Goal: Task Accomplishment & Management: Manage account settings

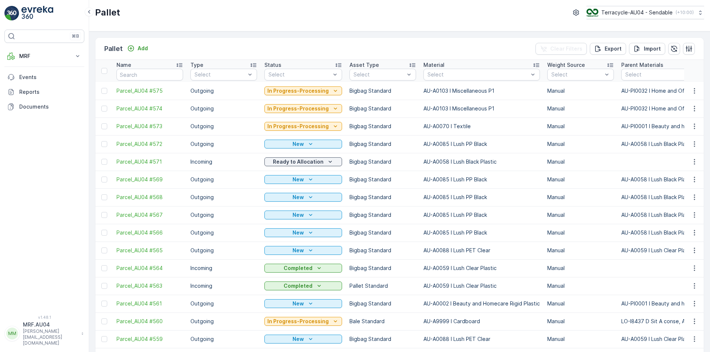
click at [451, 39] on div "Pallet Add Clear Filters Export Import" at bounding box center [399, 49] width 608 height 22
click at [135, 48] on div "Add" at bounding box center [137, 48] width 21 height 7
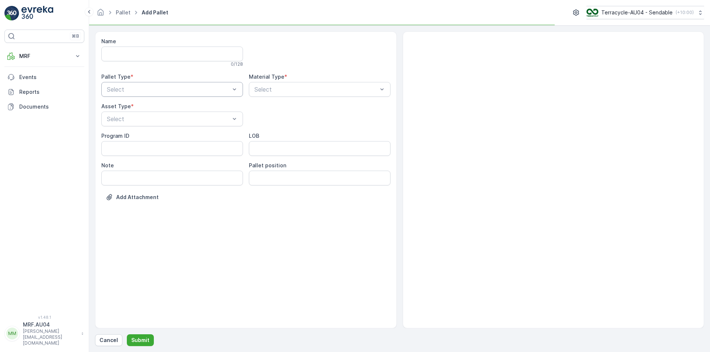
click at [136, 88] on div at bounding box center [168, 89] width 125 height 7
click at [270, 95] on div "Select" at bounding box center [320, 89] width 142 height 15
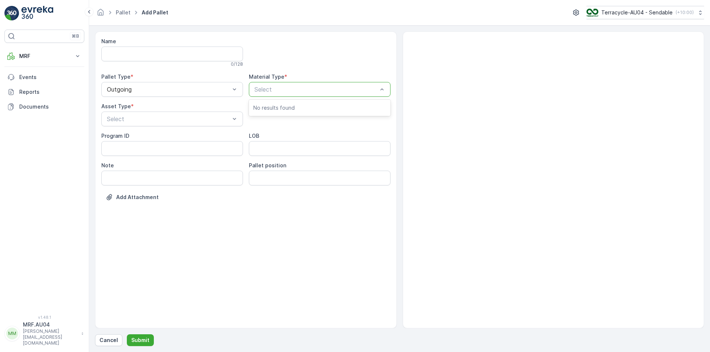
paste input "Parcel_AU04 #575"
type input "Parcel_AU04 #575"
drag, startPoint x: 316, startPoint y: 89, endPoint x: 144, endPoint y: 75, distance: 172.9
click at [144, 75] on div "Name 0 / 128 Pallet Type * Outgoing Material Type * Select Asset Type * Select …" at bounding box center [245, 125] width 289 height 174
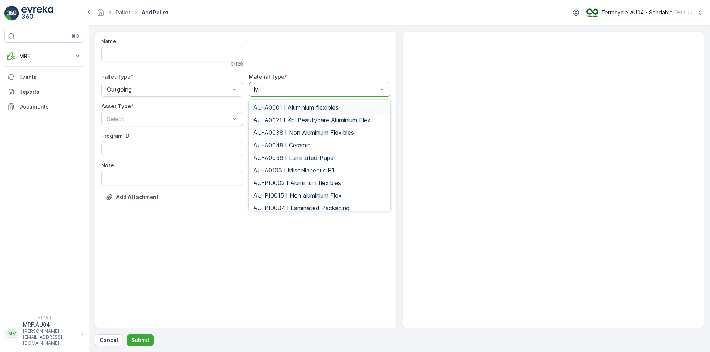
type input "MIS"
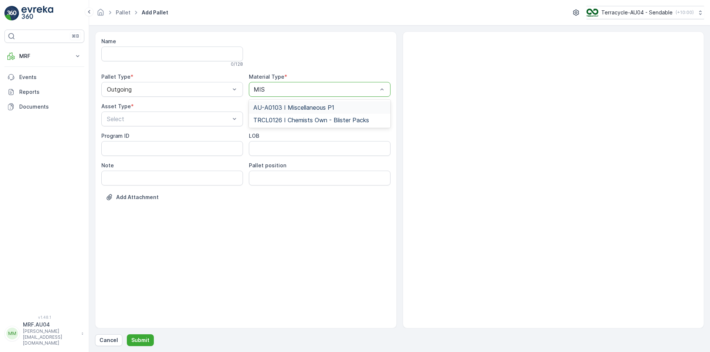
click at [289, 108] on span "AU-A0103 I Miscellaneous P1" at bounding box center [293, 107] width 81 height 7
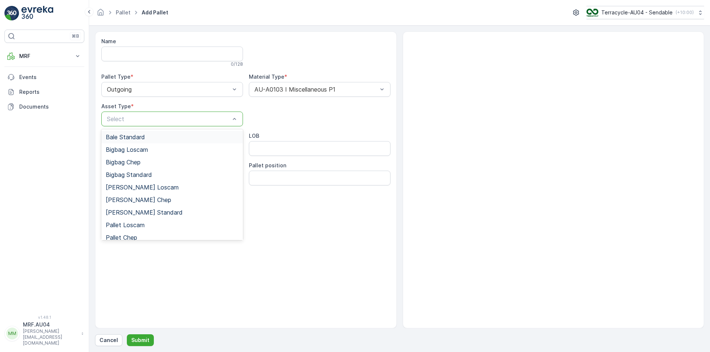
click at [164, 116] on div at bounding box center [168, 119] width 125 height 7
click at [150, 176] on span "Bigbag Standard" at bounding box center [129, 175] width 46 height 7
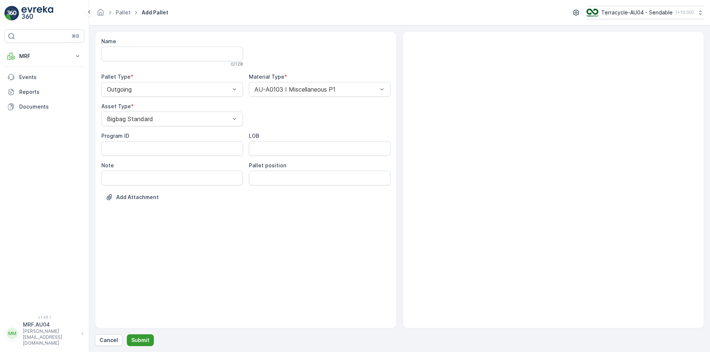
click at [134, 341] on p "Submit" at bounding box center [140, 340] width 18 height 7
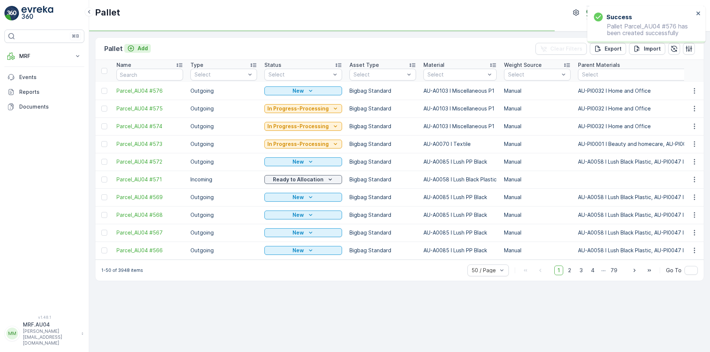
click at [139, 50] on p "Add" at bounding box center [143, 48] width 10 height 7
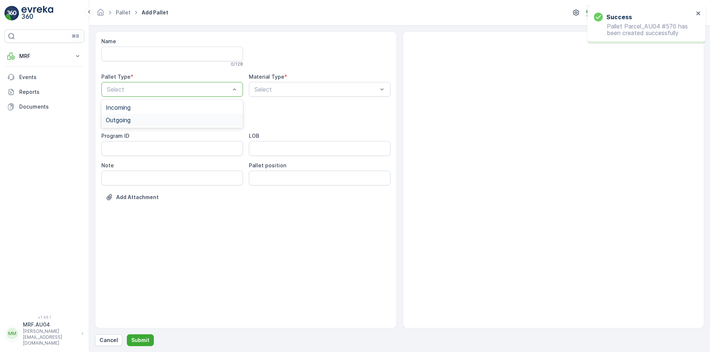
click at [171, 119] on div "Outgoing" at bounding box center [172, 120] width 133 height 7
click at [285, 89] on div at bounding box center [316, 89] width 125 height 7
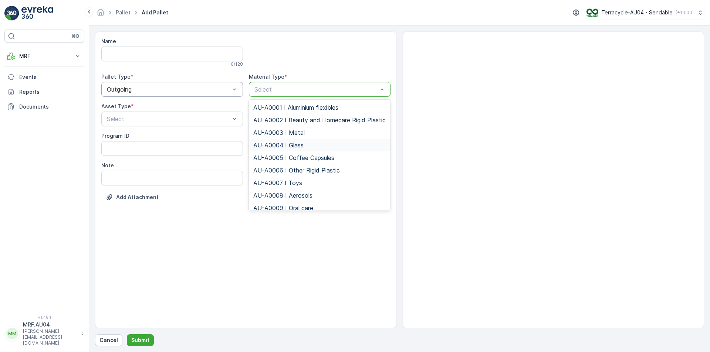
type input "N"
type input "MIS"
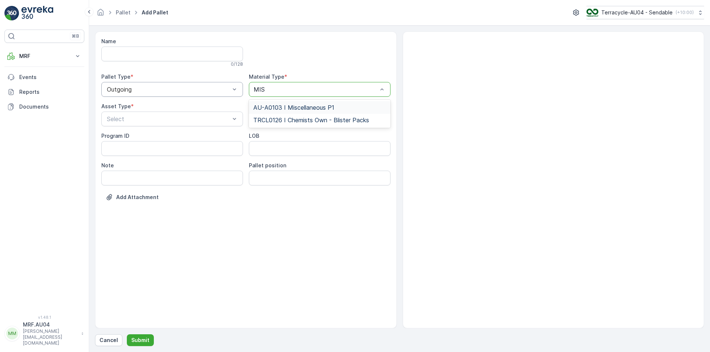
click at [301, 106] on span "AU-A0103 I Miscellaneous P1" at bounding box center [293, 107] width 81 height 7
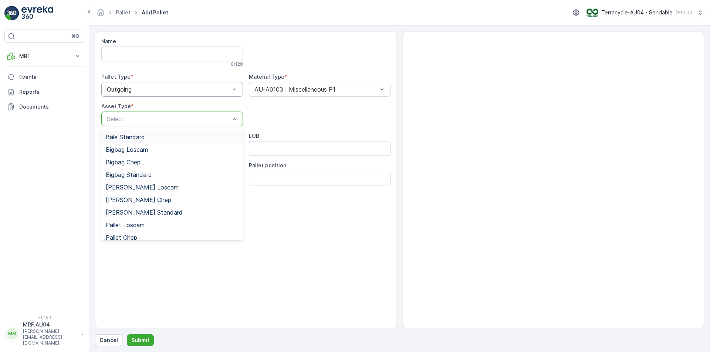
click at [111, 120] on div at bounding box center [168, 119] width 125 height 7
click at [150, 177] on span "Bigbag Standard" at bounding box center [129, 175] width 46 height 7
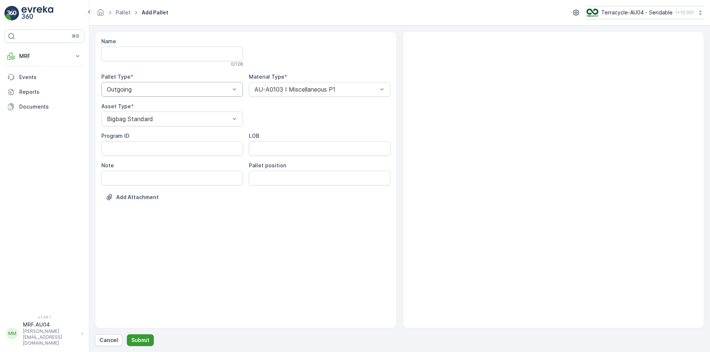
click at [144, 345] on button "Submit" at bounding box center [140, 341] width 27 height 12
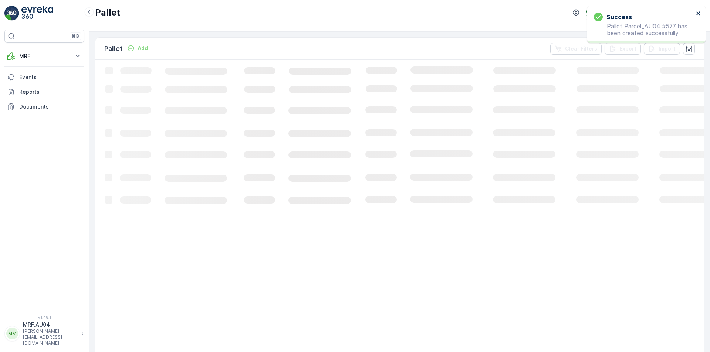
click at [698, 13] on icon "close" at bounding box center [698, 13] width 4 height 4
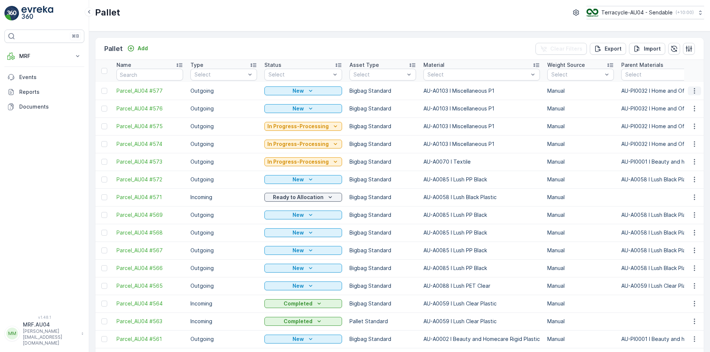
click at [692, 94] on icon "button" at bounding box center [694, 90] width 7 height 7
click at [684, 115] on span "Edit Pallet" at bounding box center [676, 112] width 25 height 7
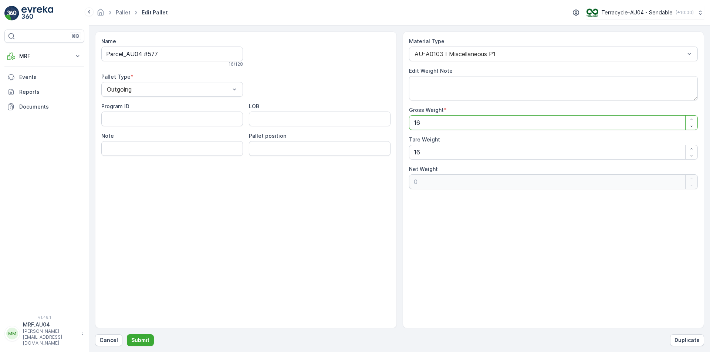
drag, startPoint x: 400, startPoint y: 123, endPoint x: 324, endPoint y: 123, distance: 76.5
click at [330, 123] on div "Name Parcel_AU04 #577 16 / 128 Pallet Type * Outgoing Program ID LOB Note Palle…" at bounding box center [399, 179] width 609 height 297
type Weight "3"
type Weight "-13"
type Weight "36"
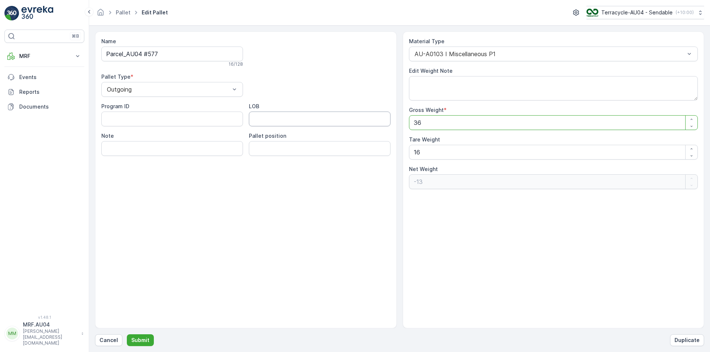
type Weight "20"
type Weight "36.5"
type Weight "20.5"
type Weight "36.5"
drag, startPoint x: 429, startPoint y: 151, endPoint x: 240, endPoint y: 155, distance: 189.3
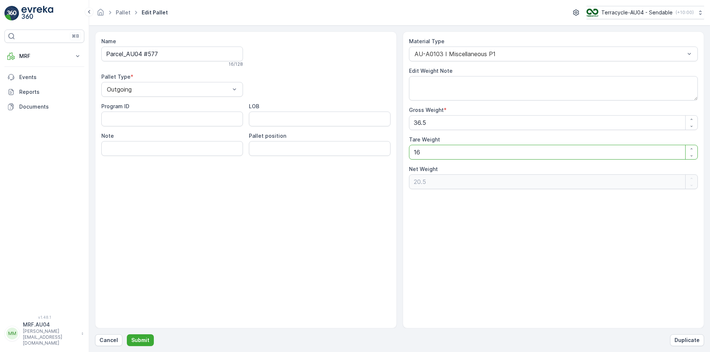
click at [390, 155] on div "Name Parcel_AU04 #577 16 / 128 Pallet Type * Outgoing Program ID LOB Note Palle…" at bounding box center [399, 179] width 609 height 297
type Weight "3"
type Weight "33.5"
type Weight "36"
type Weight "0.5"
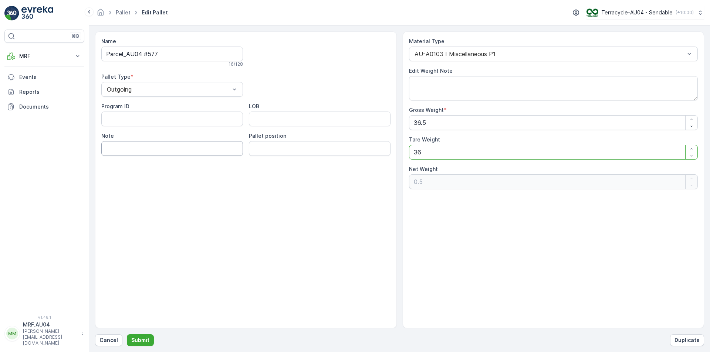
type Weight "36.5"
type Weight "0"
type Weight "36.5"
click at [197, 229] on div "Name Parcel_AU04 #577 16 / 128 Pallet Type * Outgoing Program ID LOB Note Palle…" at bounding box center [246, 179] width 302 height 297
click at [131, 343] on p "Submit" at bounding box center [140, 340] width 18 height 7
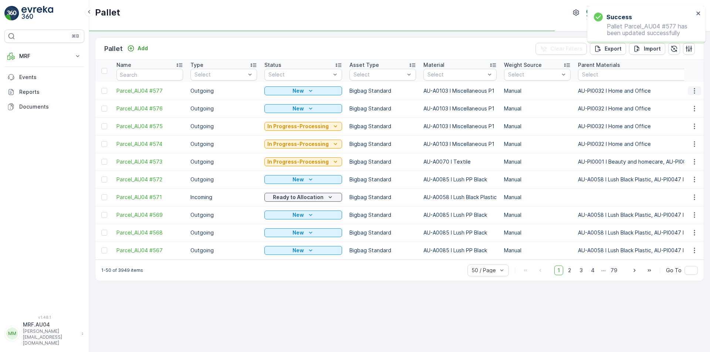
click at [695, 90] on icon "button" at bounding box center [694, 90] width 7 height 7
click at [677, 145] on span "Print QR" at bounding box center [674, 143] width 20 height 7
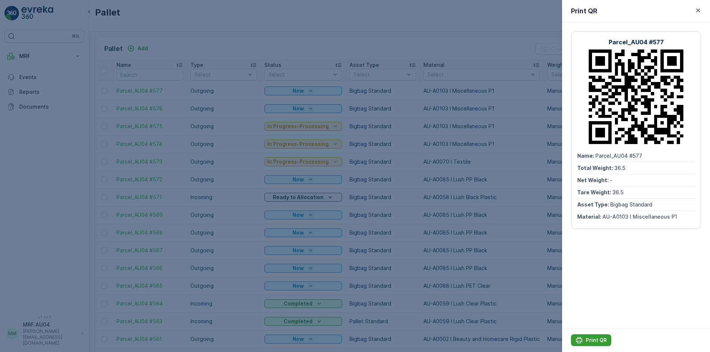
click at [599, 340] on p "Print QR" at bounding box center [596, 340] width 21 height 7
click at [481, 111] on div at bounding box center [355, 176] width 710 height 352
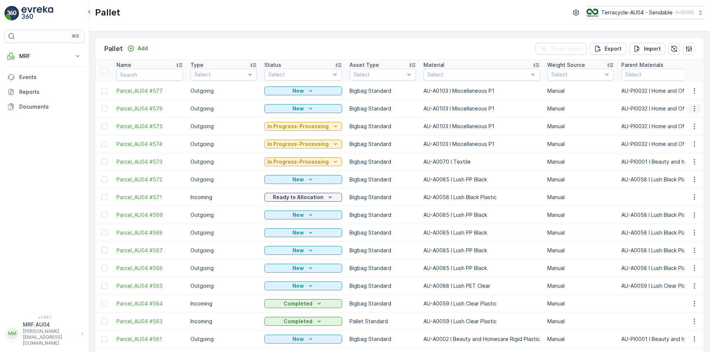
click at [691, 109] on icon "button" at bounding box center [694, 108] width 7 height 7
click at [684, 133] on span "Edit Pallet" at bounding box center [676, 129] width 25 height 7
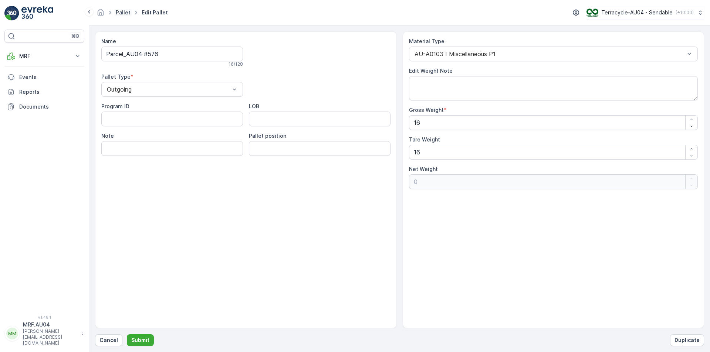
click at [121, 14] on link "Pallet" at bounding box center [123, 12] width 15 height 6
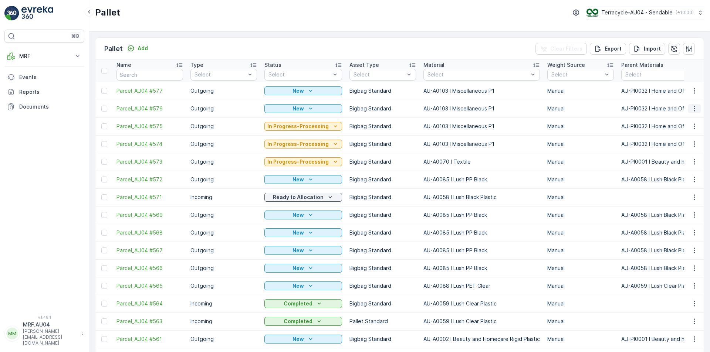
click at [692, 108] on icon "button" at bounding box center [694, 108] width 7 height 7
click at [689, 158] on div "Print QR" at bounding box center [685, 161] width 49 height 10
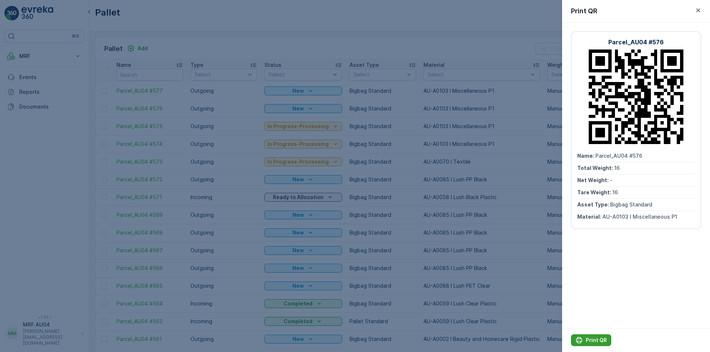
click at [597, 343] on p "Print QR" at bounding box center [596, 340] width 21 height 7
click at [262, 119] on div at bounding box center [355, 176] width 710 height 352
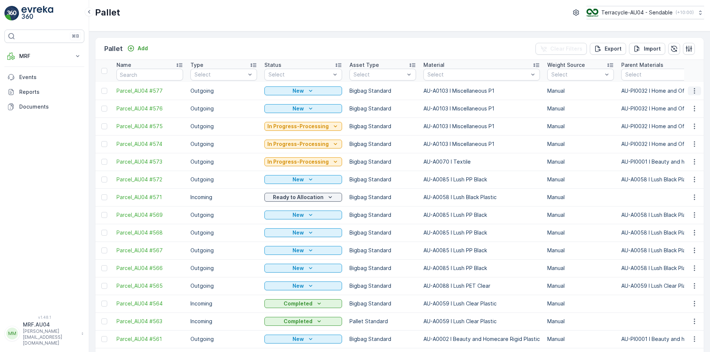
click at [691, 95] on button "button" at bounding box center [694, 91] width 13 height 9
click at [675, 114] on span "Edit Pallet" at bounding box center [676, 112] width 25 height 7
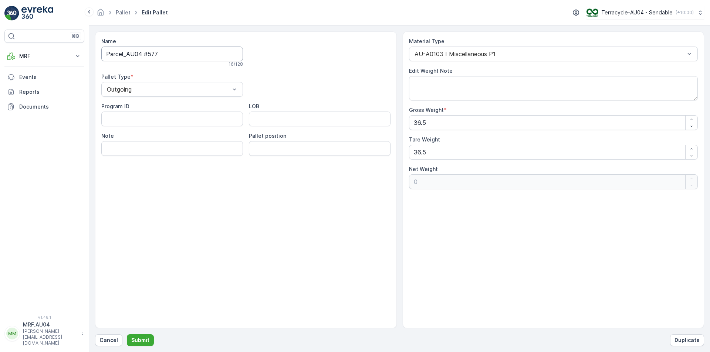
click at [176, 57] on input "Parcel_AU04 #577" at bounding box center [172, 54] width 142 height 15
click at [128, 14] on link "Pallet" at bounding box center [123, 12] width 15 height 6
